Goal: Information Seeking & Learning: Learn about a topic

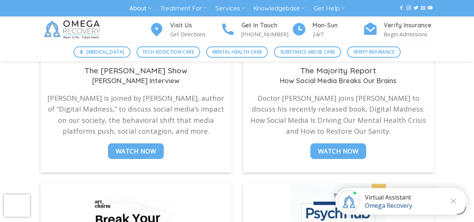
scroll to position [1050, 0]
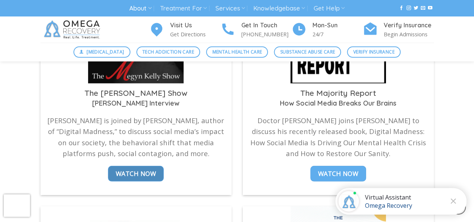
click at [144, 169] on span "Watch Now" at bounding box center [136, 174] width 40 height 10
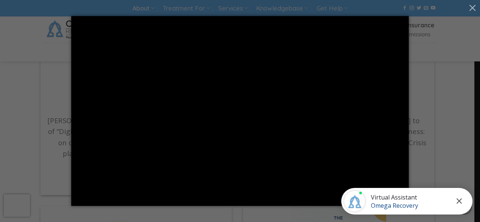
click at [459, 201] on icon "Close chat" at bounding box center [459, 201] width 5 height 5
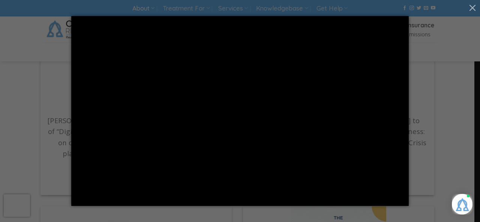
click at [27, 114] on div at bounding box center [240, 111] width 480 height 222
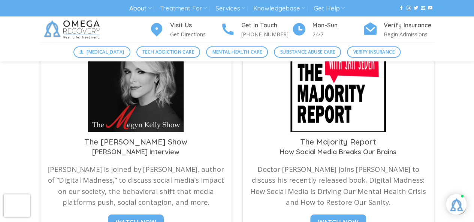
scroll to position [938, 0]
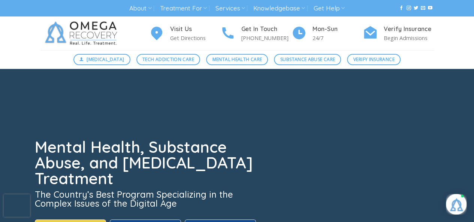
drag, startPoint x: 396, startPoint y: 42, endPoint x: 380, endPoint y: 43, distance: 16.5
drag, startPoint x: 380, startPoint y: 43, endPoint x: 385, endPoint y: 127, distance: 83.8
click at [385, 127] on div at bounding box center [237, 181] width 405 height 225
drag, startPoint x: 389, startPoint y: 68, endPoint x: 386, endPoint y: 73, distance: 5.7
drag, startPoint x: 386, startPoint y: 73, endPoint x: 452, endPoint y: 119, distance: 79.5
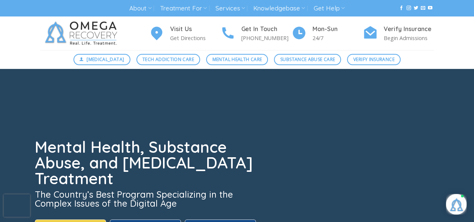
click at [452, 119] on video at bounding box center [237, 181] width 474 height 225
drag, startPoint x: 415, startPoint y: 83, endPoint x: 371, endPoint y: 54, distance: 52.1
drag, startPoint x: 371, startPoint y: 54, endPoint x: 377, endPoint y: 60, distance: 8.0
drag, startPoint x: 377, startPoint y: 60, endPoint x: 439, endPoint y: 52, distance: 62.3
click at [439, 52] on div "Digital Detox Tech Addiction Care Mental Health Care Substance Abuse Care Verif…" at bounding box center [237, 59] width 474 height 19
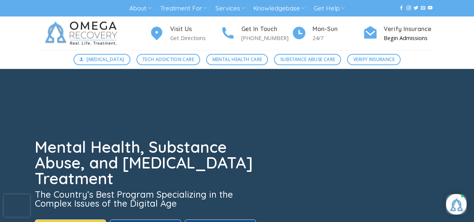
click at [410, 38] on p "Begin Admissions" at bounding box center [409, 38] width 50 height 9
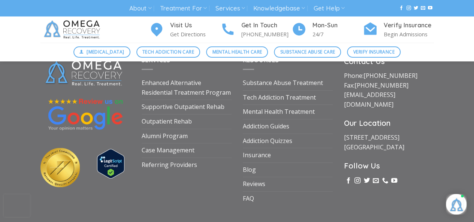
scroll to position [1120, 0]
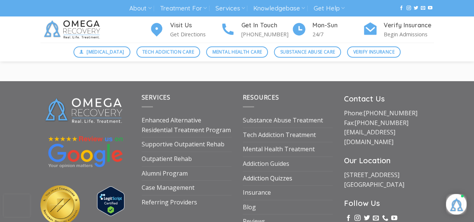
click at [263, 181] on link "Addiction Quizzes" at bounding box center [268, 179] width 50 height 14
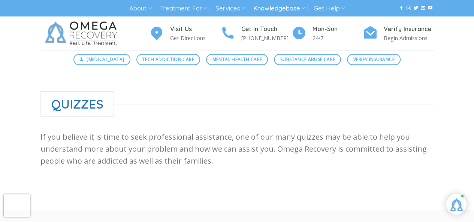
click at [56, 75] on div at bounding box center [237, 140] width 474 height 142
click at [99, 60] on span "[MEDICAL_DATA]" at bounding box center [106, 59] width 38 height 7
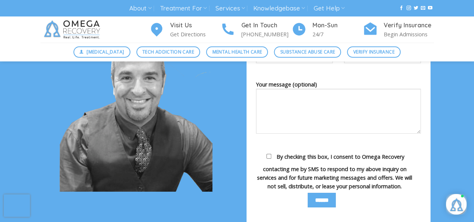
scroll to position [1125, 0]
